Goal: Browse casually

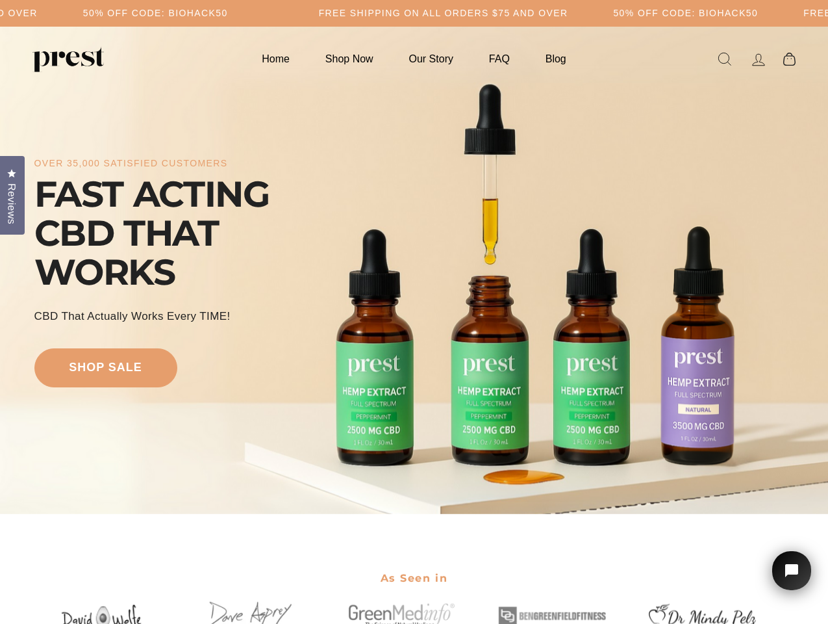
click at [414, 312] on div "over 35,000 satisfied customers FAST ACTING CBD THAT WORKS CBD That Actually Wo…" at bounding box center [414, 270] width 760 height 383
click at [414, 270] on div "over 35,000 satisfied customers FAST ACTING CBD THAT WORKS CBD That Actually Wo…" at bounding box center [414, 270] width 760 height 383
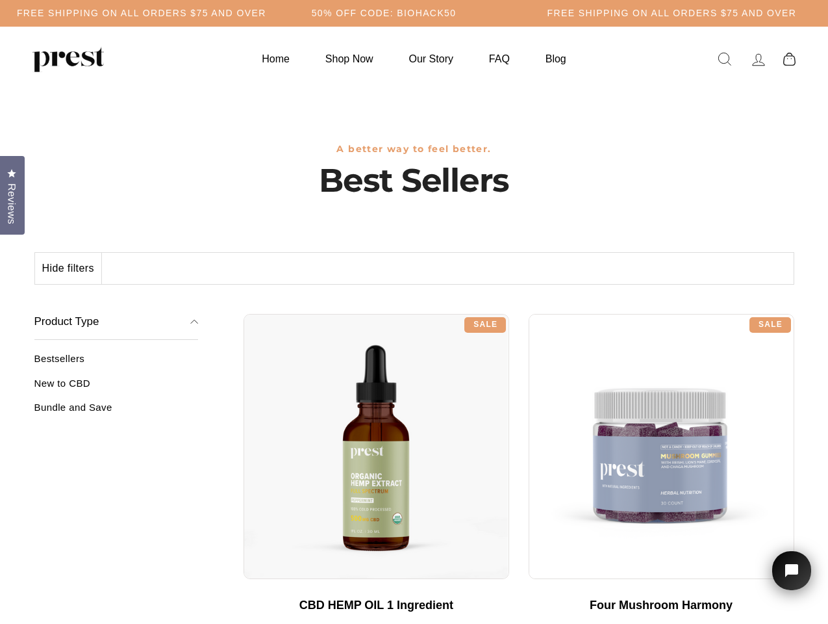
click at [414, 312] on div "**********" at bounding box center [519, 309] width 551 height 10
click at [414, 13] on h5 "50% OFF CODE: BIOHACK50" at bounding box center [384, 13] width 145 height 11
click at [69, 268] on button "Hide filters" at bounding box center [68, 268] width 67 height 31
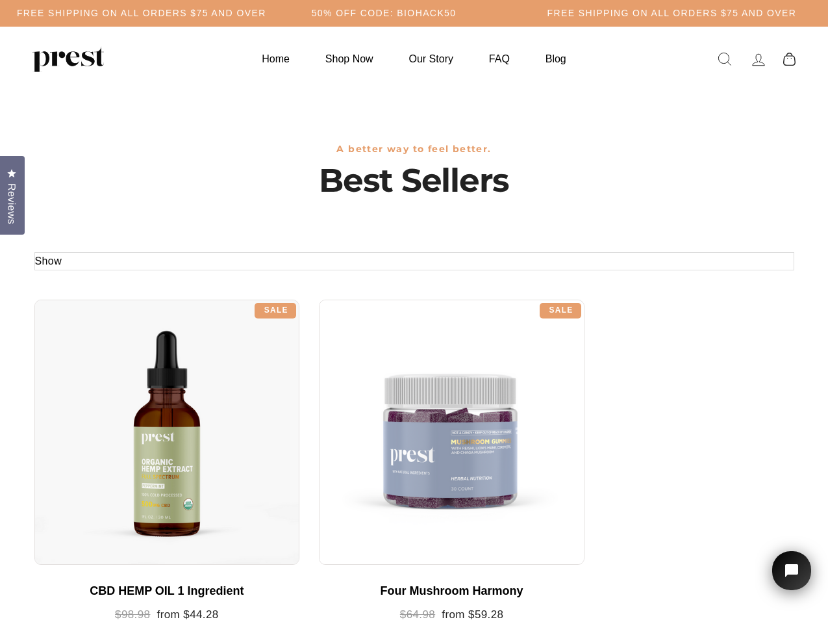
click at [116, 388] on div at bounding box center [167, 433] width 266 height 266
click at [116, 412] on div at bounding box center [167, 433] width 266 height 266
click at [12, 194] on span "Reviews" at bounding box center [11, 203] width 17 height 41
click at [792, 570] on icon "Open chat widget" at bounding box center [799, 571] width 20 height 20
